Goal: Share content: Share content

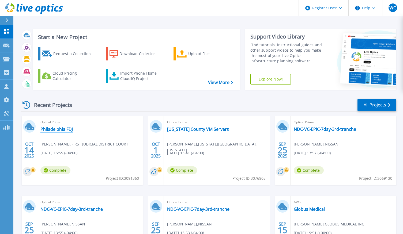
click at [51, 129] on link "Philadelphia FDJ" at bounding box center [56, 129] width 32 height 5
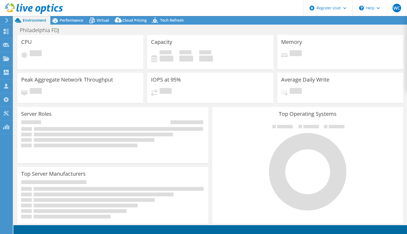
select select "USD"
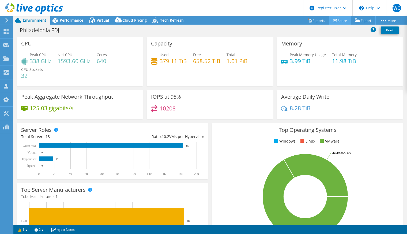
click at [340, 21] on link "Share" at bounding box center [340, 20] width 22 height 8
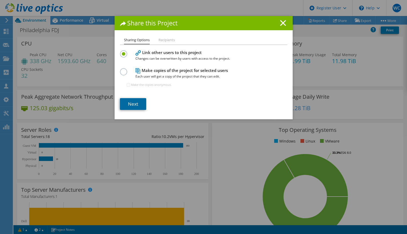
click at [125, 103] on link "Next" at bounding box center [133, 104] width 26 height 12
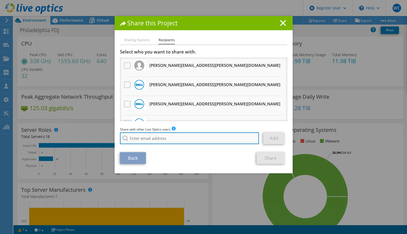
click at [136, 138] on input "search" at bounding box center [189, 138] width 139 height 12
paste input "[PERSON_NAME][EMAIL_ADDRESS][PERSON_NAME][DOMAIN_NAME]"
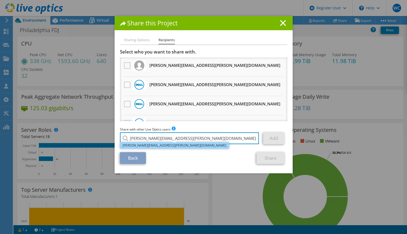
type input "[PERSON_NAME][EMAIL_ADDRESS][PERSON_NAME][DOMAIN_NAME]"
click at [143, 147] on li "[PERSON_NAME][EMAIL_ADDRESS][PERSON_NAME][DOMAIN_NAME]" at bounding box center [174, 145] width 109 height 6
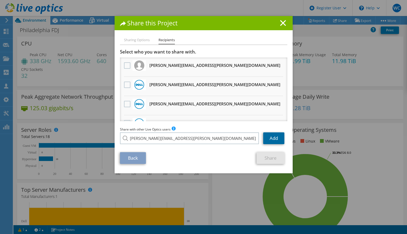
click at [269, 137] on link "Add" at bounding box center [273, 138] width 21 height 12
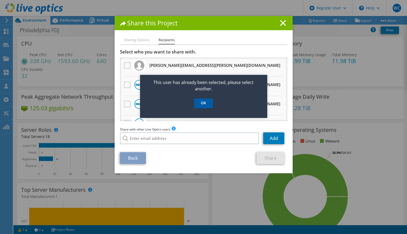
click at [203, 102] on link "OK" at bounding box center [203, 103] width 19 height 10
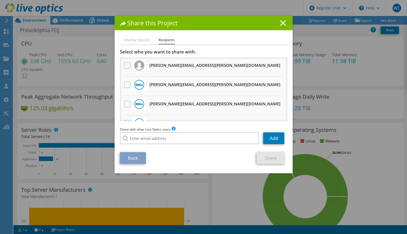
click at [281, 22] on line at bounding box center [282, 22] width 5 height 5
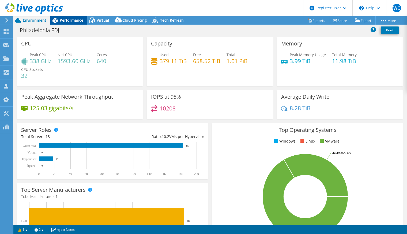
click at [65, 19] on span "Performance" at bounding box center [72, 20] width 24 height 5
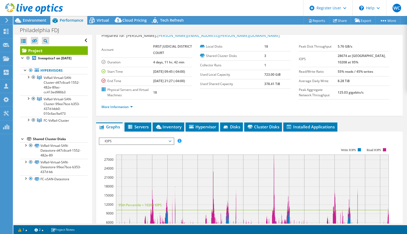
scroll to position [27, 0]
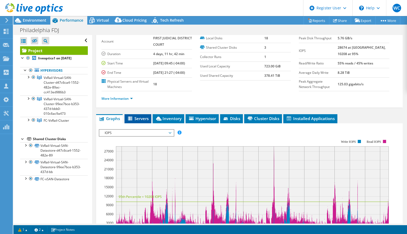
click at [140, 121] on span "Servers" at bounding box center [137, 118] width 21 height 5
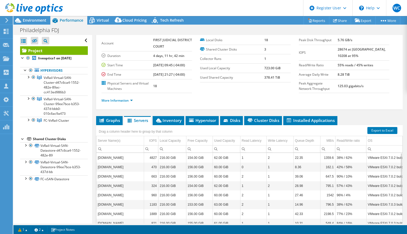
scroll to position [0, 0]
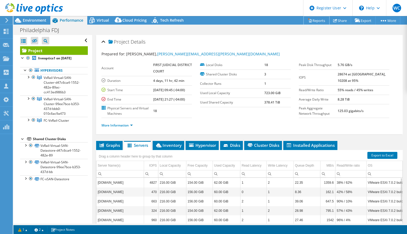
click at [309, 20] on link "Reports" at bounding box center [316, 20] width 26 height 8
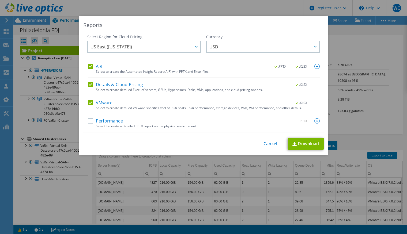
click at [91, 67] on label "AIR" at bounding box center [95, 66] width 14 height 5
click at [0, 0] on input "AIR" at bounding box center [0, 0] width 0 height 0
click at [90, 83] on label "Details & Cloud Pricing" at bounding box center [115, 84] width 55 height 5
click at [0, 0] on input "Details & Cloud Pricing" at bounding box center [0, 0] width 0 height 0
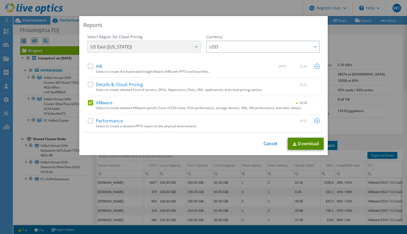
click at [298, 143] on link "Download" at bounding box center [306, 144] width 36 height 12
